Goal: Information Seeking & Learning: Find specific fact

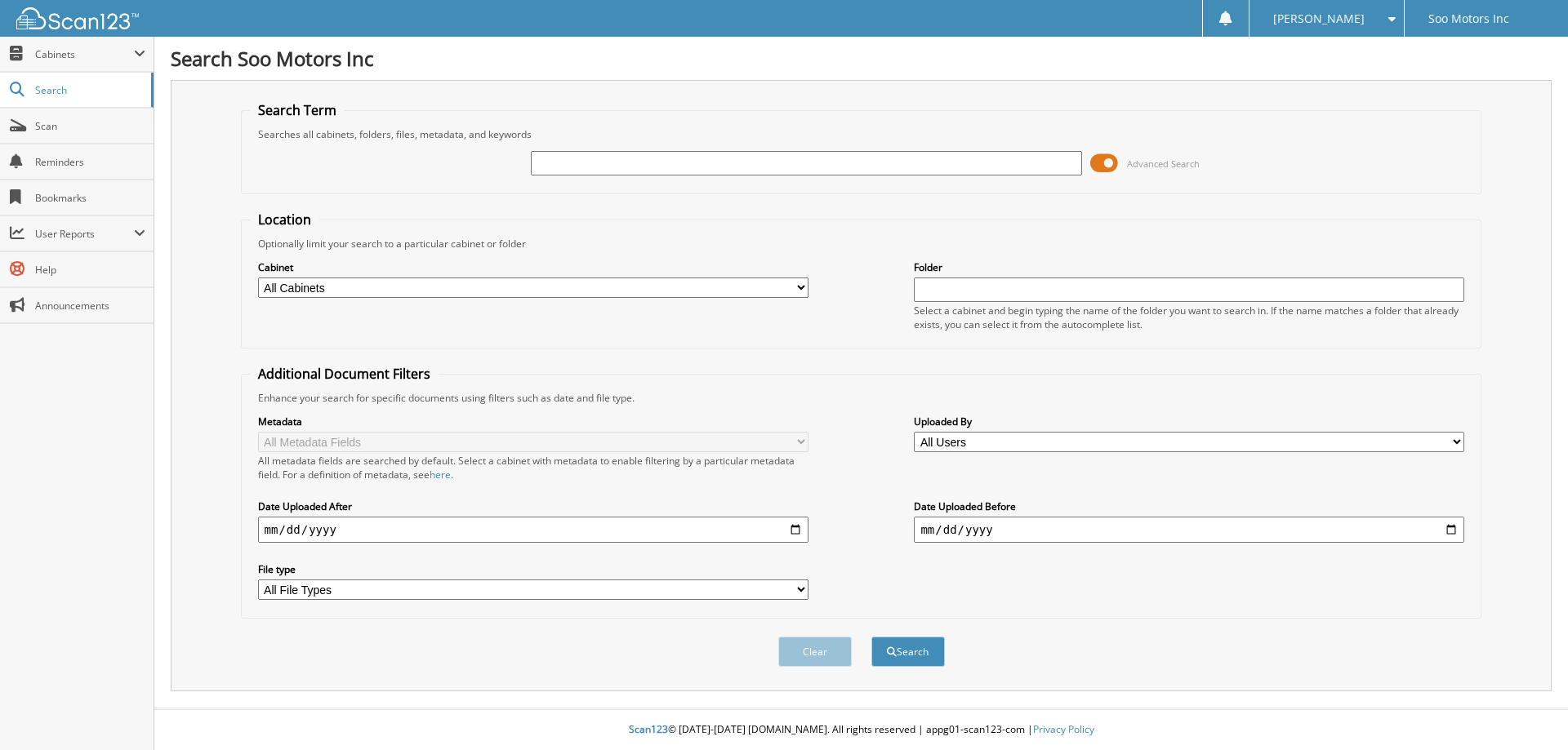
click at [477, 289] on select "All Cabinets ACCOUNTS PAYABLE MISCELLANEOUS PARTS PURCHASE ORDERS RENTALS SERVI…" at bounding box center [533, 288] width 550 height 20
select select "38903"
click at [258, 278] on select "All Cabinets ACCOUNTS PAYABLE MISCELLANEOUS PARTS PURCHASE ORDERS RENTALS SERVI…" at bounding box center [533, 288] width 550 height 20
click at [601, 165] on input "text" at bounding box center [806, 163] width 550 height 25
type input "7927r"
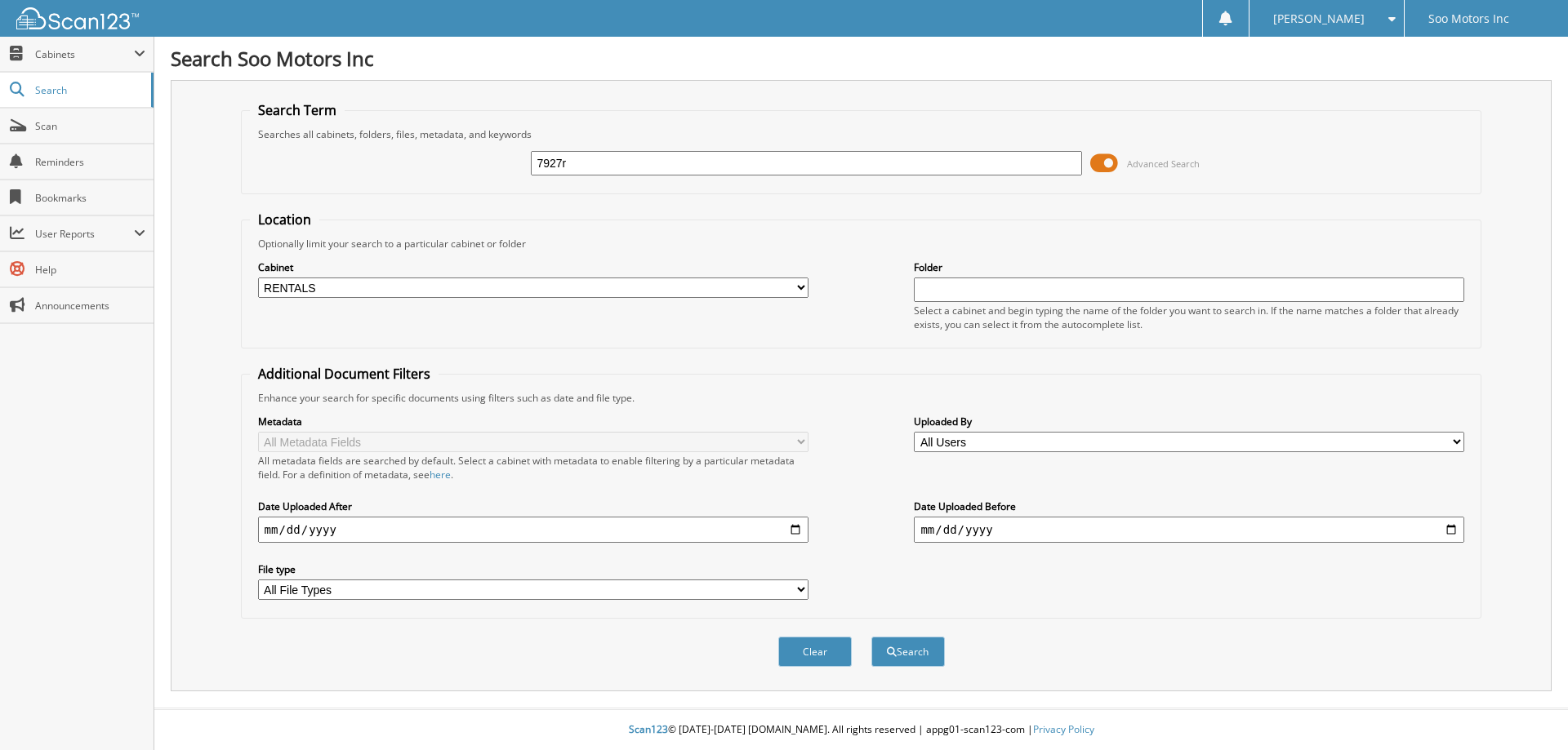
click at [871, 637] on button "Search" at bounding box center [908, 653] width 74 height 31
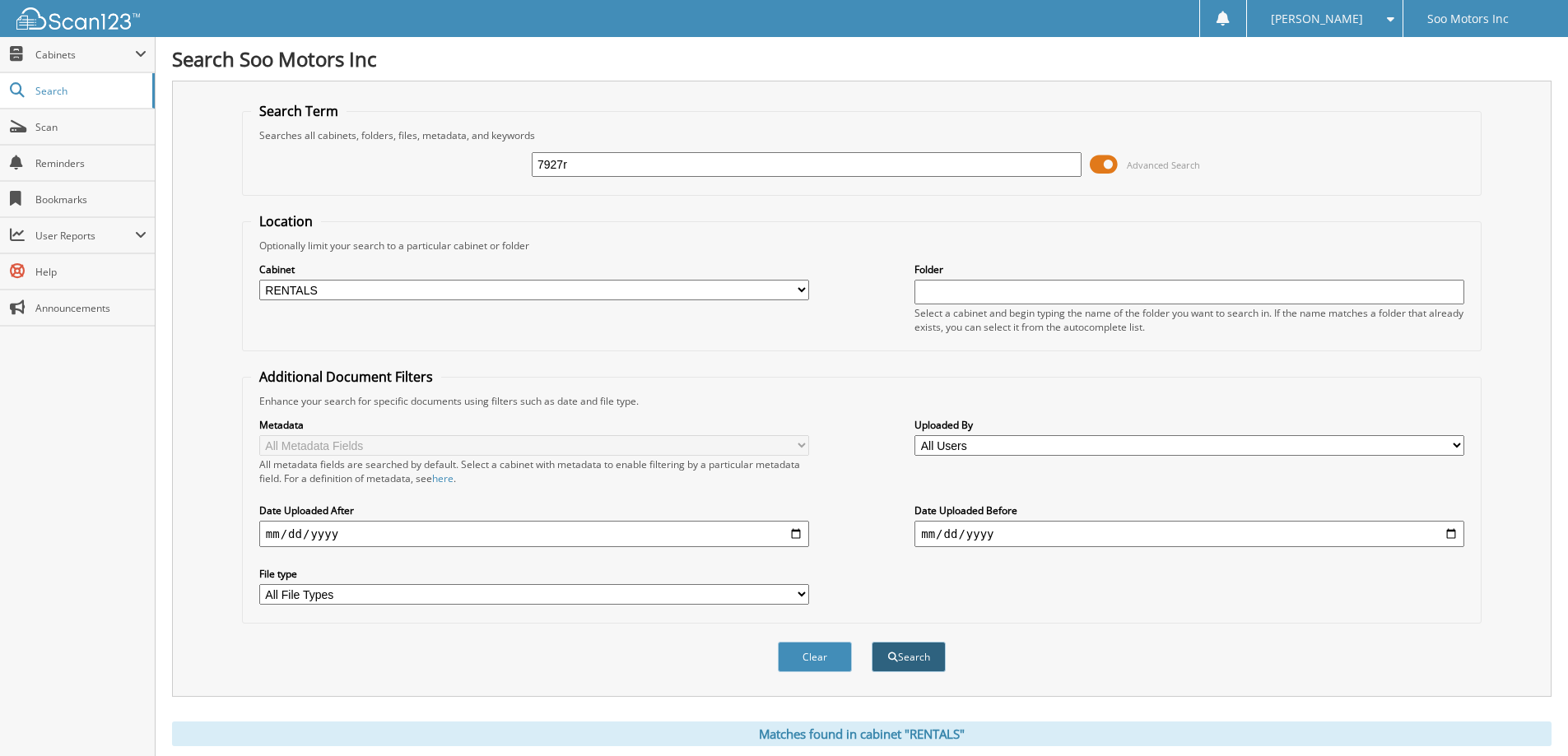
click at [903, 661] on button "Search" at bounding box center [908, 658] width 74 height 31
click at [1111, 160] on span at bounding box center [1104, 165] width 28 height 25
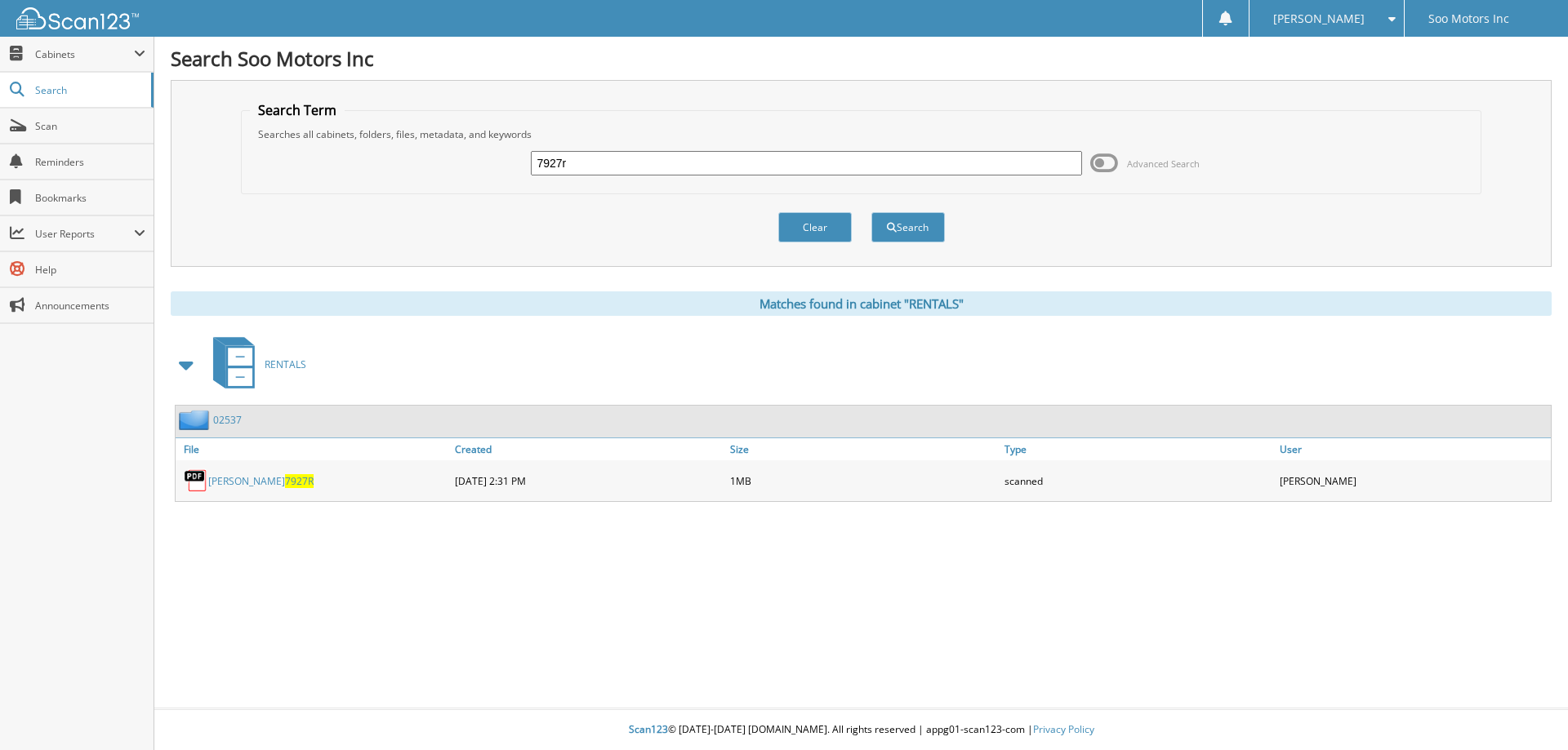
click at [234, 421] on link "02537" at bounding box center [227, 419] width 29 height 14
